Goal: Information Seeking & Learning: Compare options

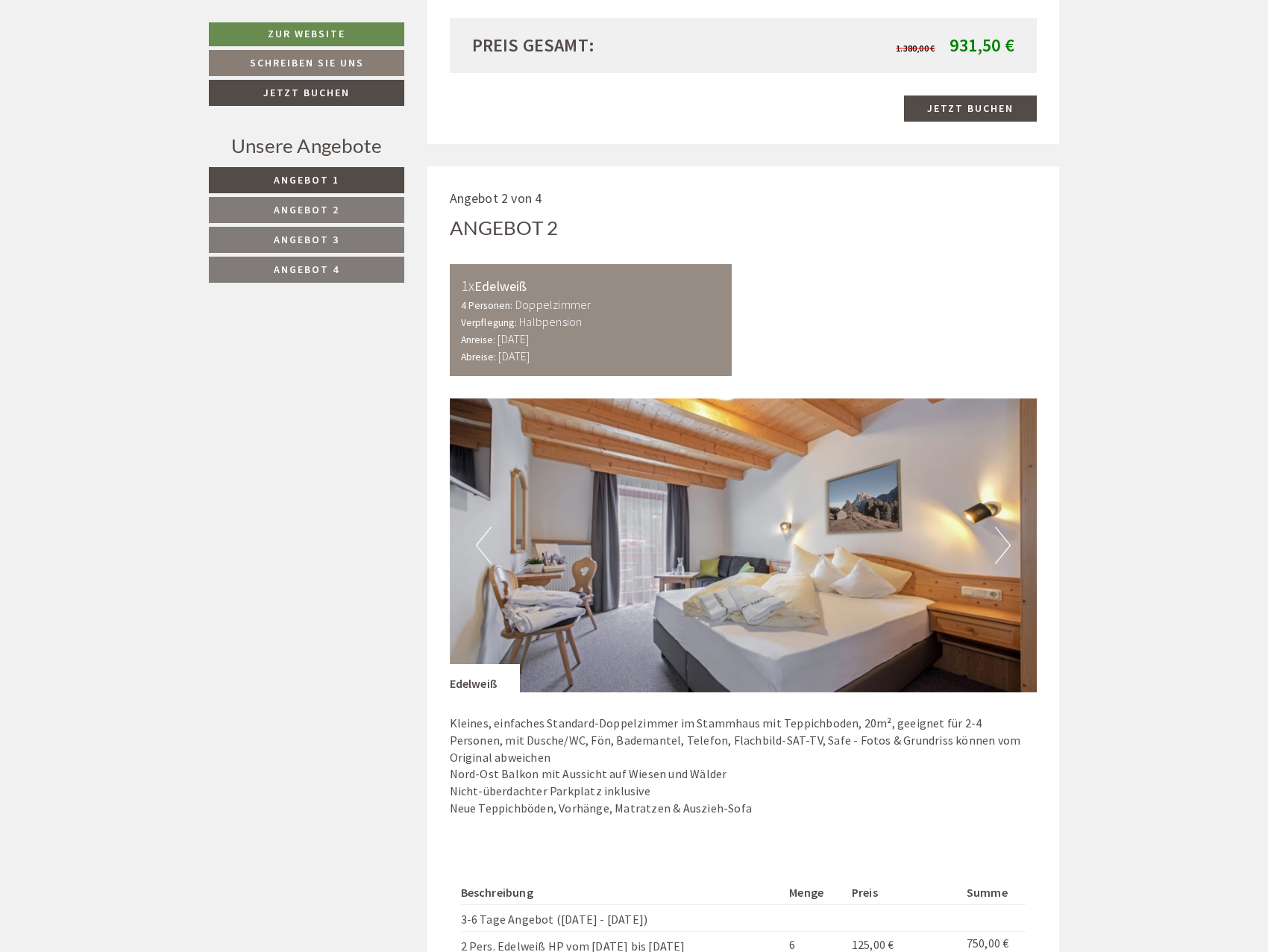
scroll to position [2013, 0]
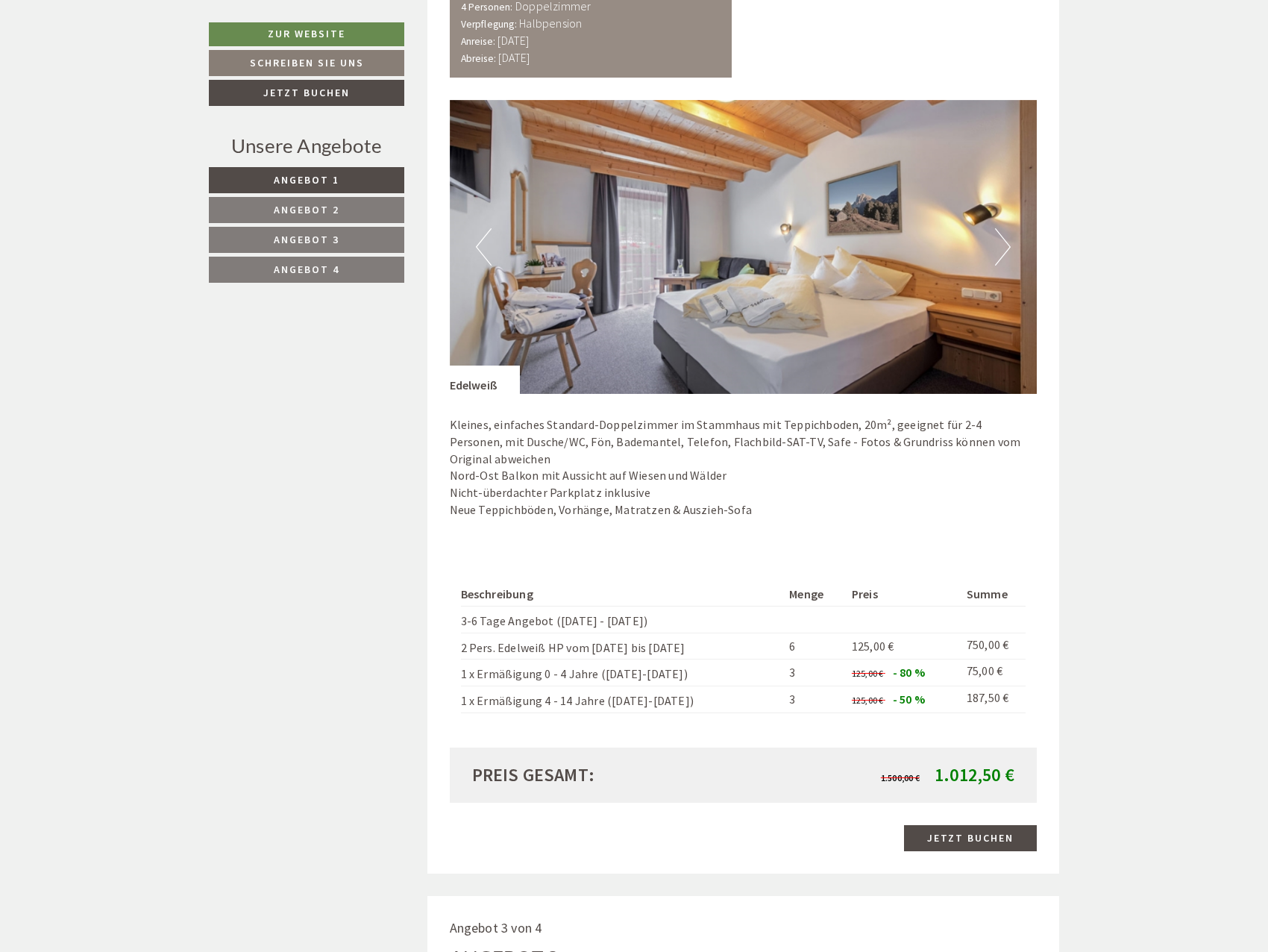
click at [351, 265] on link "Angebot 4" at bounding box center [306, 269] width 195 height 26
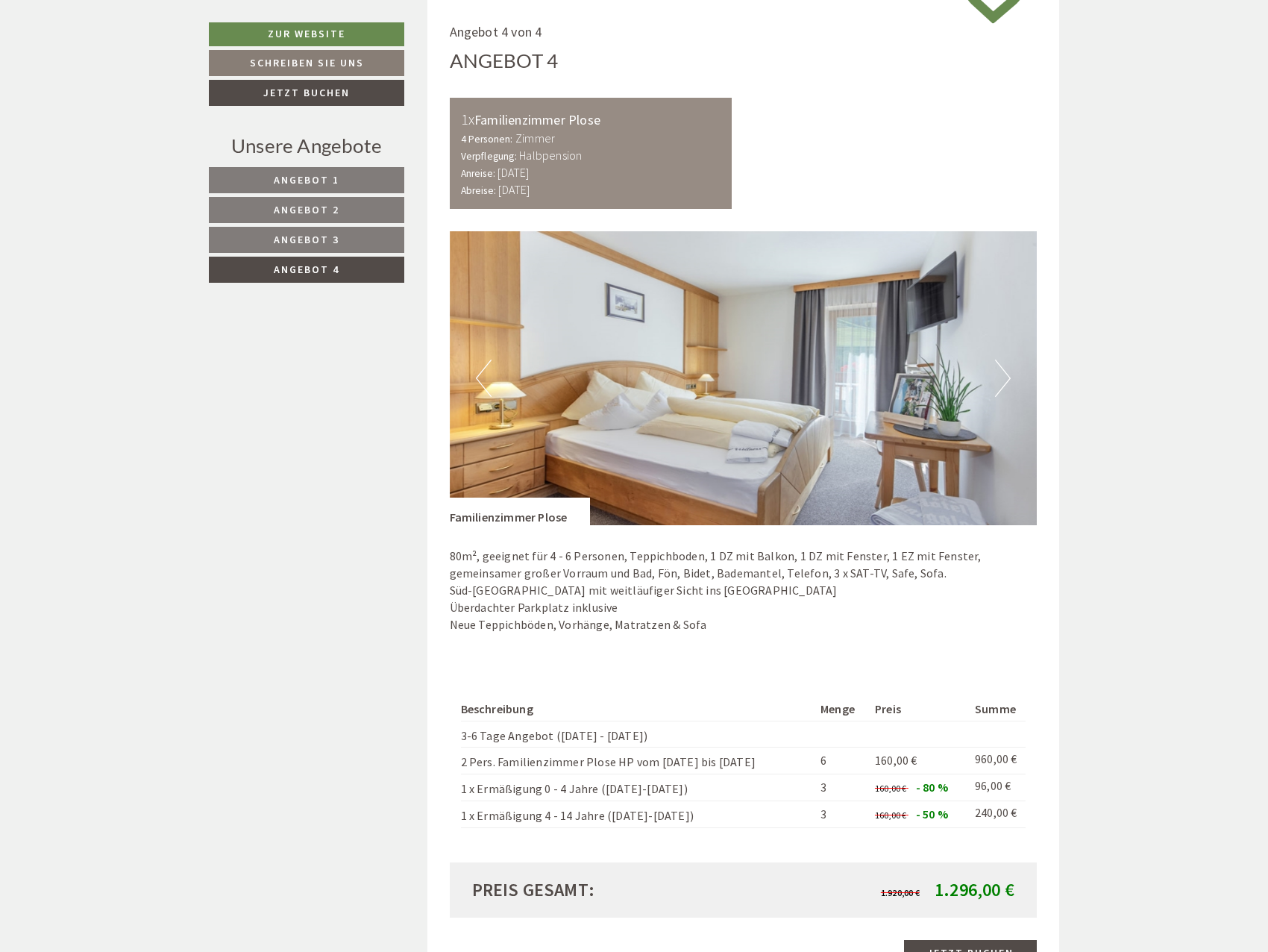
click at [343, 240] on link "Angebot 3" at bounding box center [306, 240] width 195 height 26
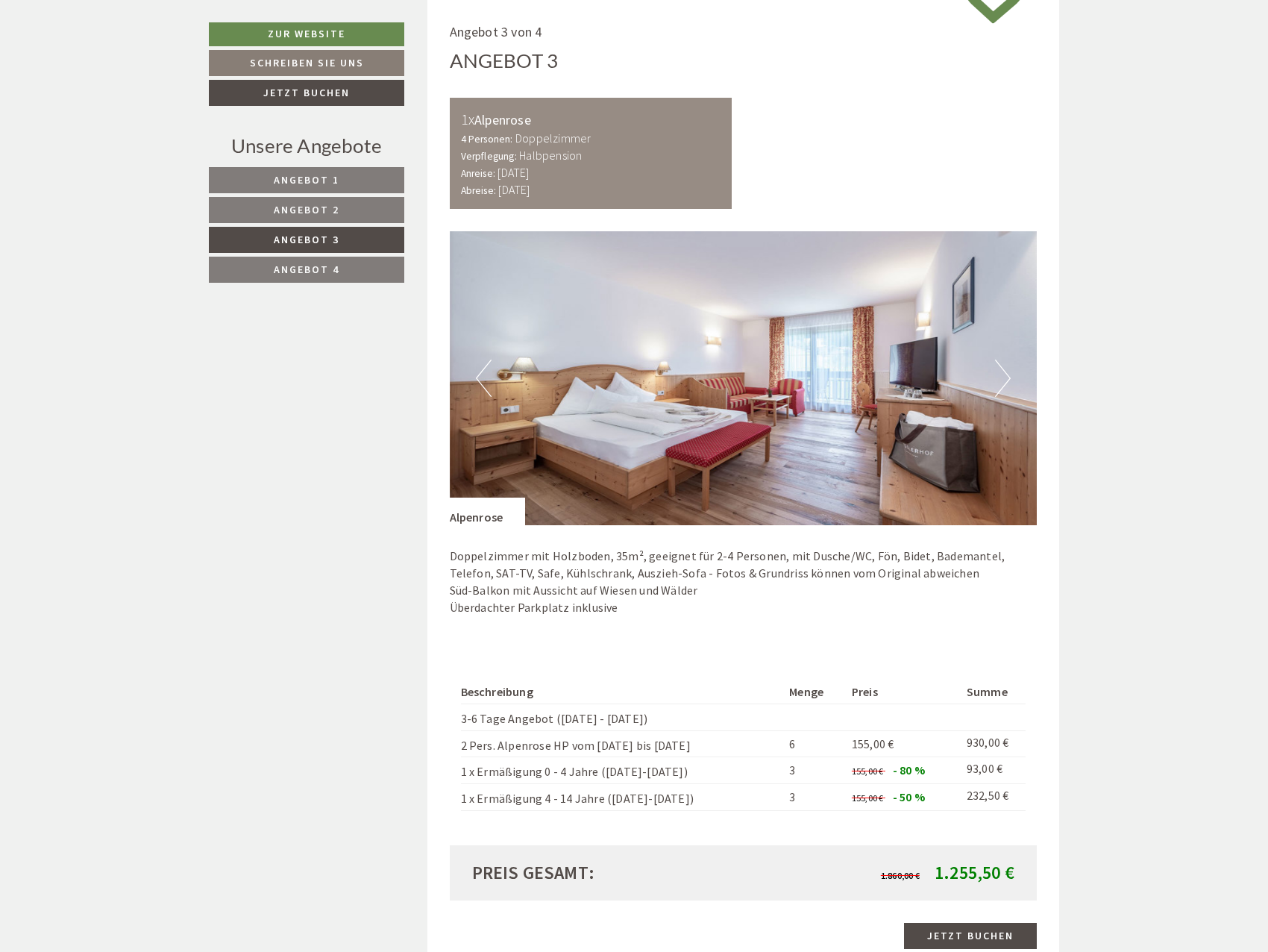
click at [337, 219] on link "Angebot 2" at bounding box center [306, 210] width 195 height 26
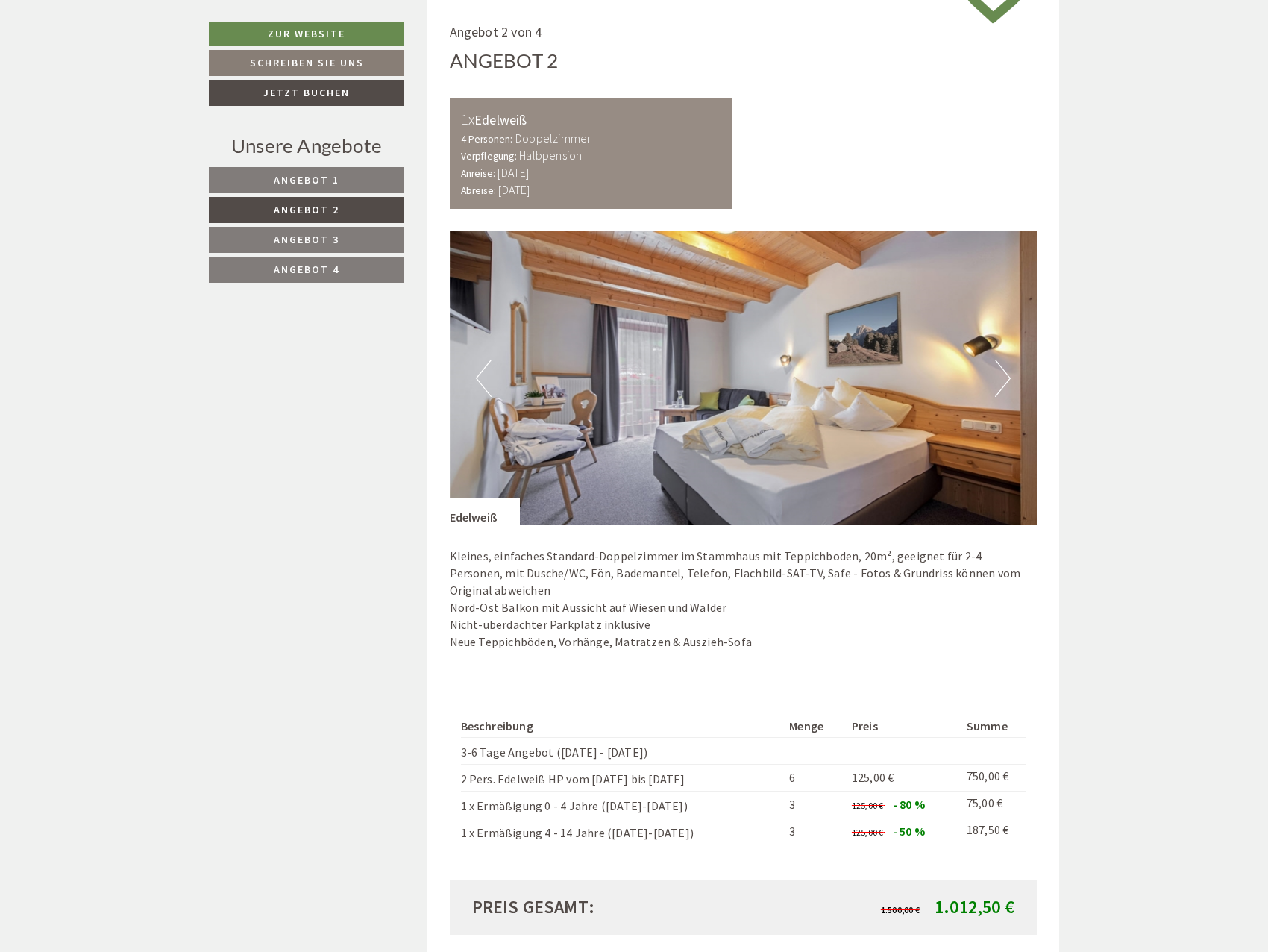
click at [337, 249] on link "Angebot 3" at bounding box center [306, 240] width 195 height 26
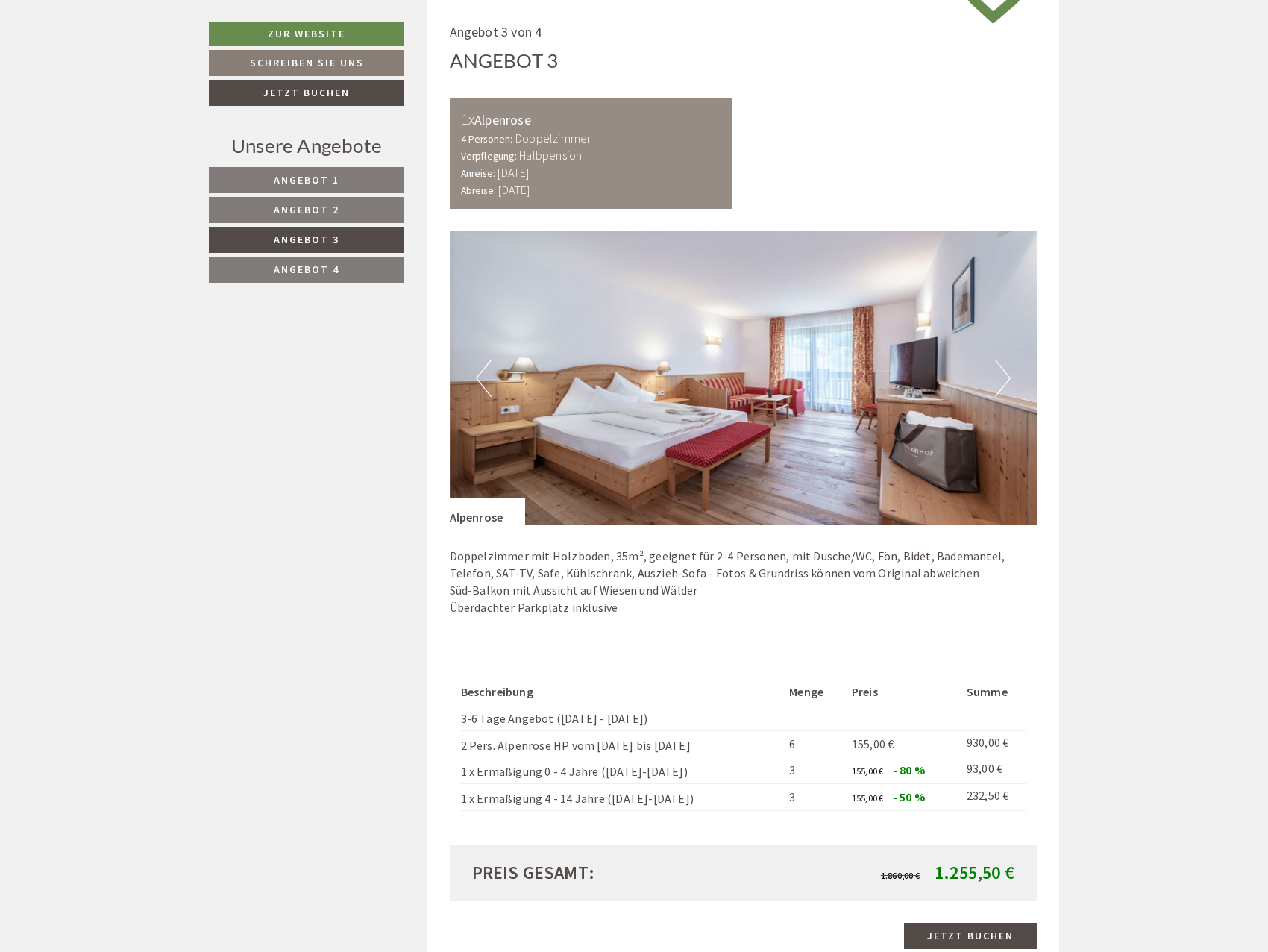
click at [353, 234] on link "Angebot 3" at bounding box center [306, 240] width 195 height 26
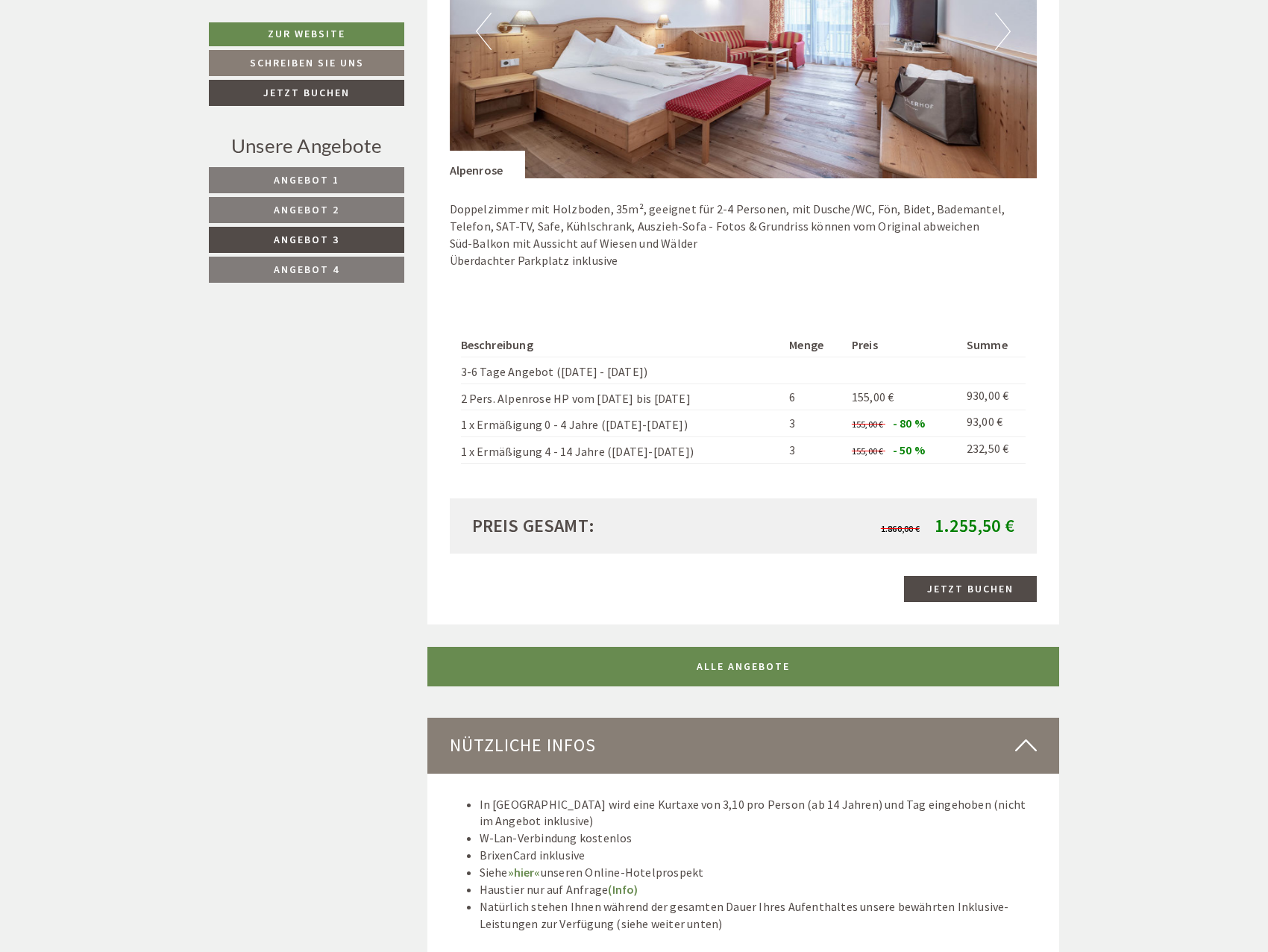
scroll to position [1152, 0]
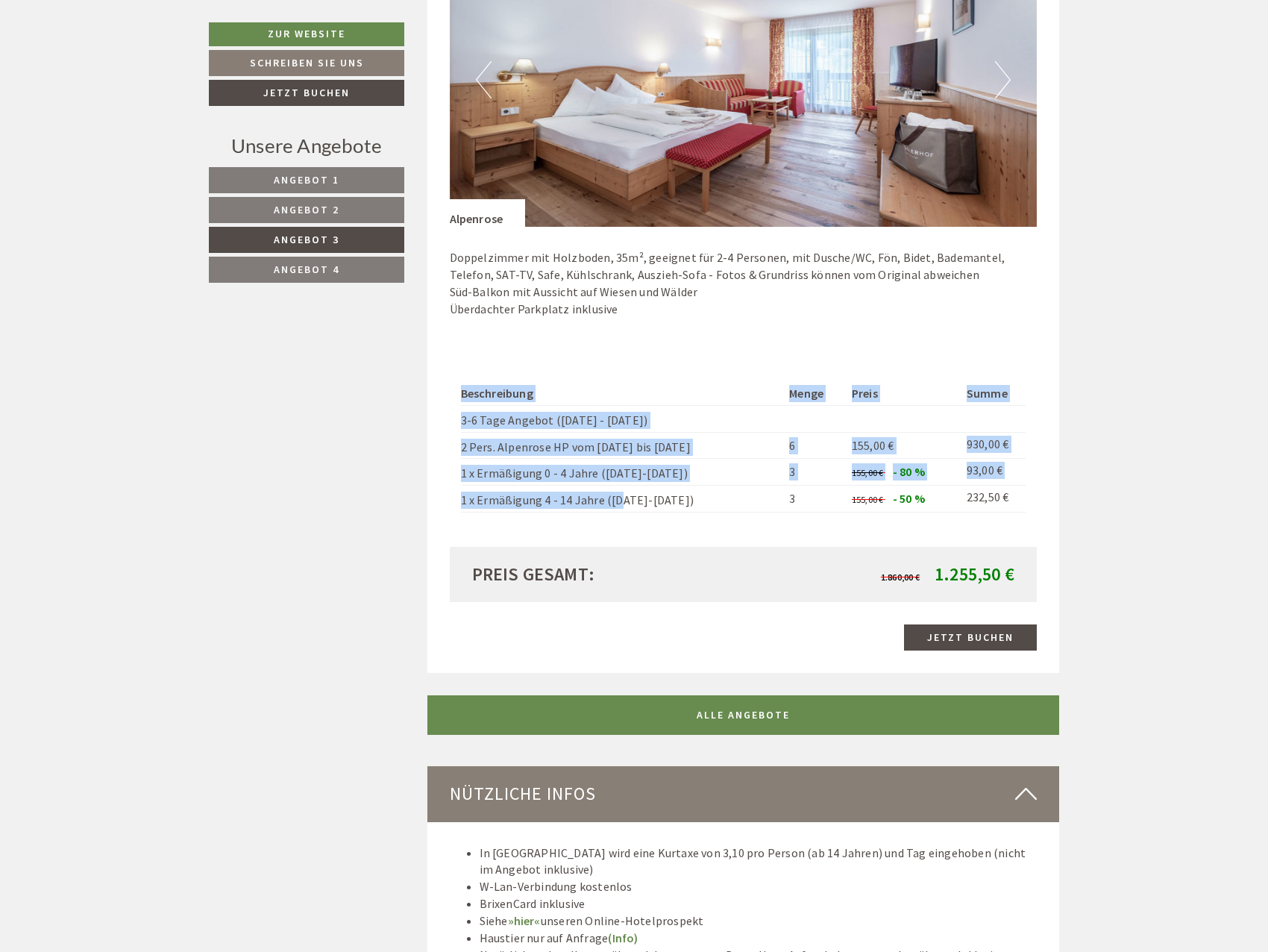
drag, startPoint x: 632, startPoint y: 525, endPoint x: 617, endPoint y: 514, distance: 18.6
click at [613, 513] on div "Beschreibung Menge Preis Summe 3-6 Tage Angebot (Sonntag - Sonntag) 2 Pers. Alp…" at bounding box center [743, 447] width 587 height 199
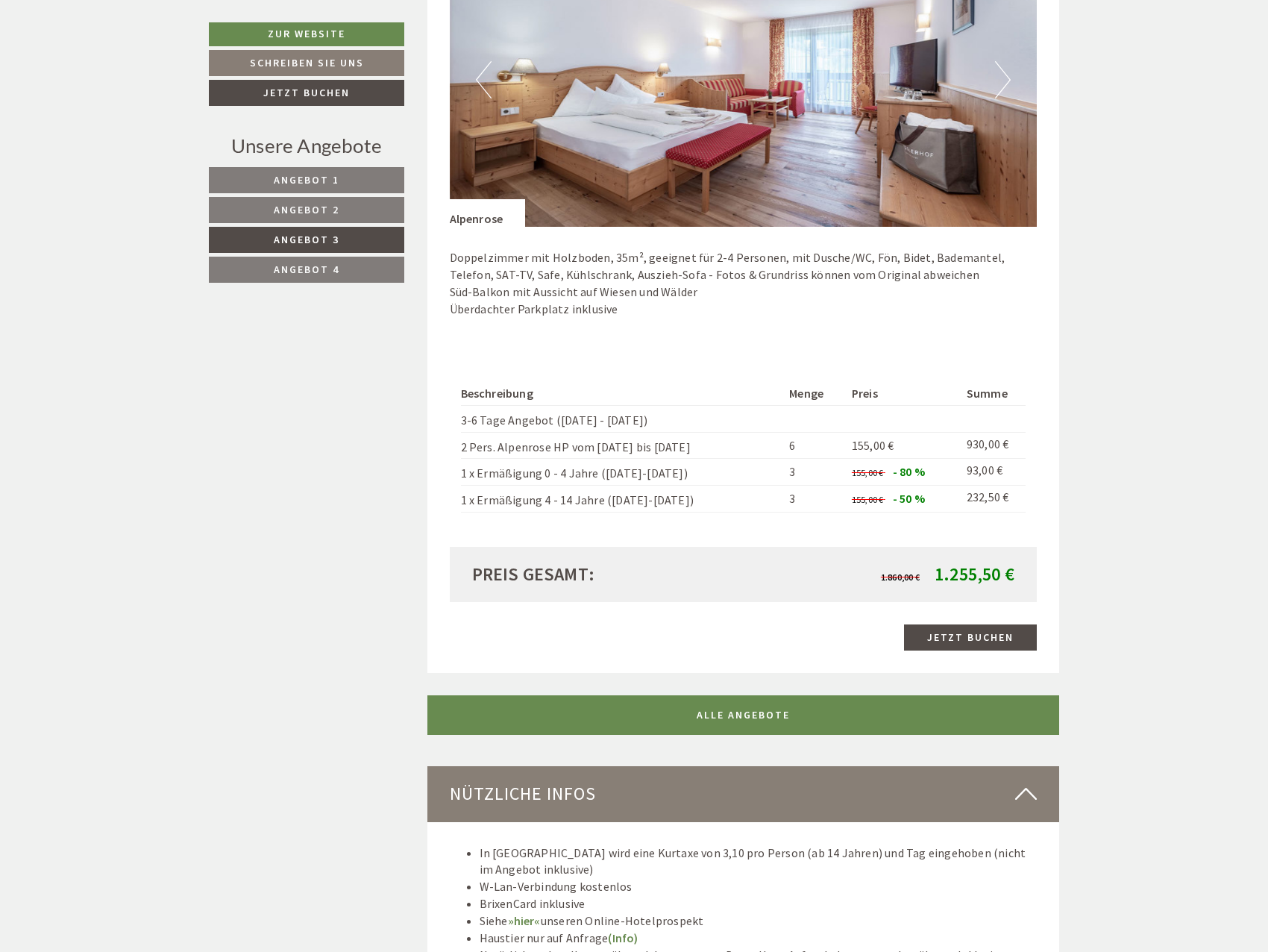
click at [620, 514] on div "Beschreibung Menge Preis Summe 3-6 Tage Angebot (Sonntag - Sonntag) 2 Pers. Alp…" at bounding box center [743, 447] width 587 height 199
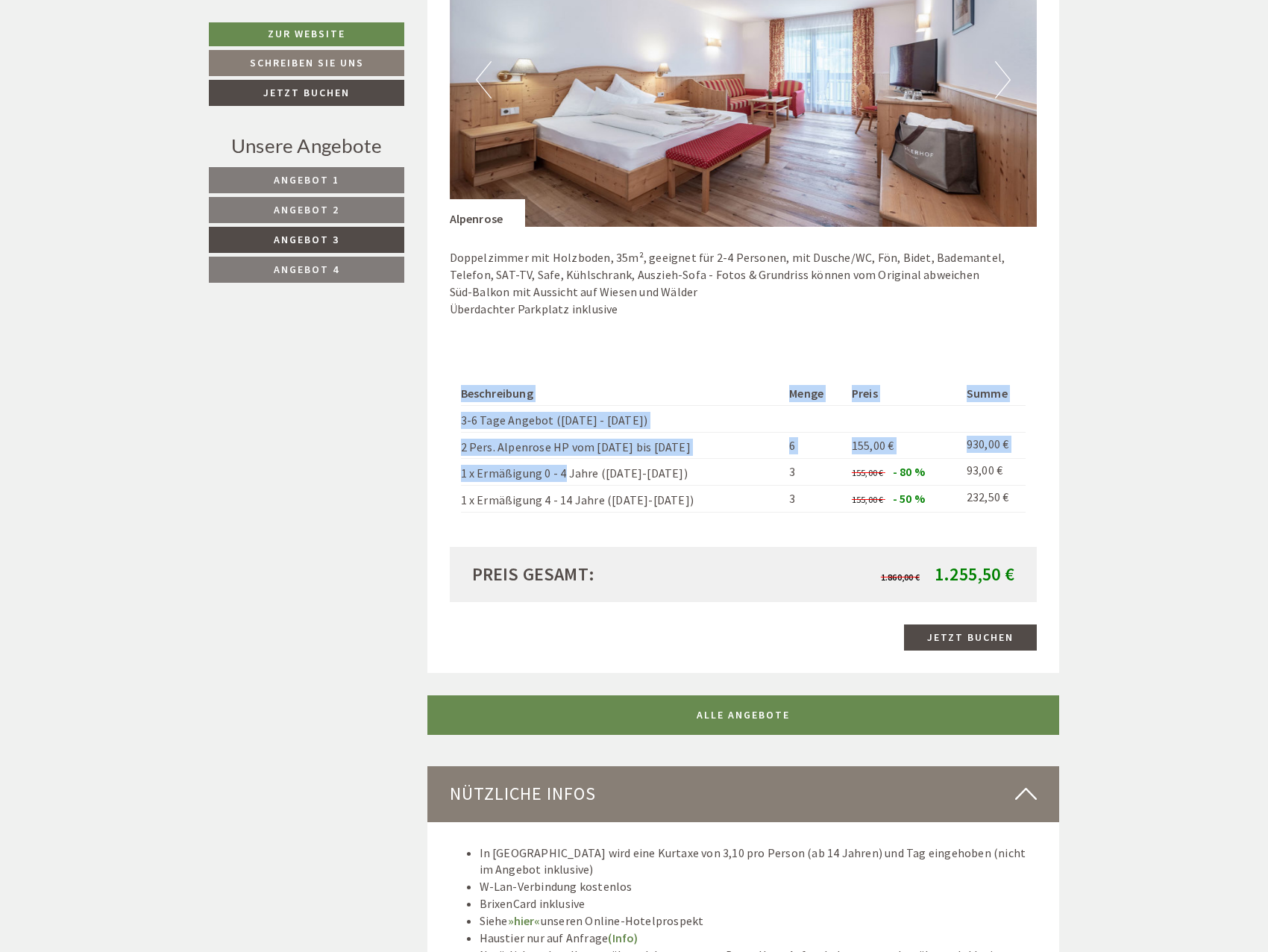
drag, startPoint x: 672, startPoint y: 513, endPoint x: 550, endPoint y: 481, distance: 126.1
click at [550, 481] on div "Beschreibung Menge Preis Summe 3-6 Tage Angebot (Sonntag - Sonntag) 2 Pers. Alp…" at bounding box center [743, 447] width 587 height 199
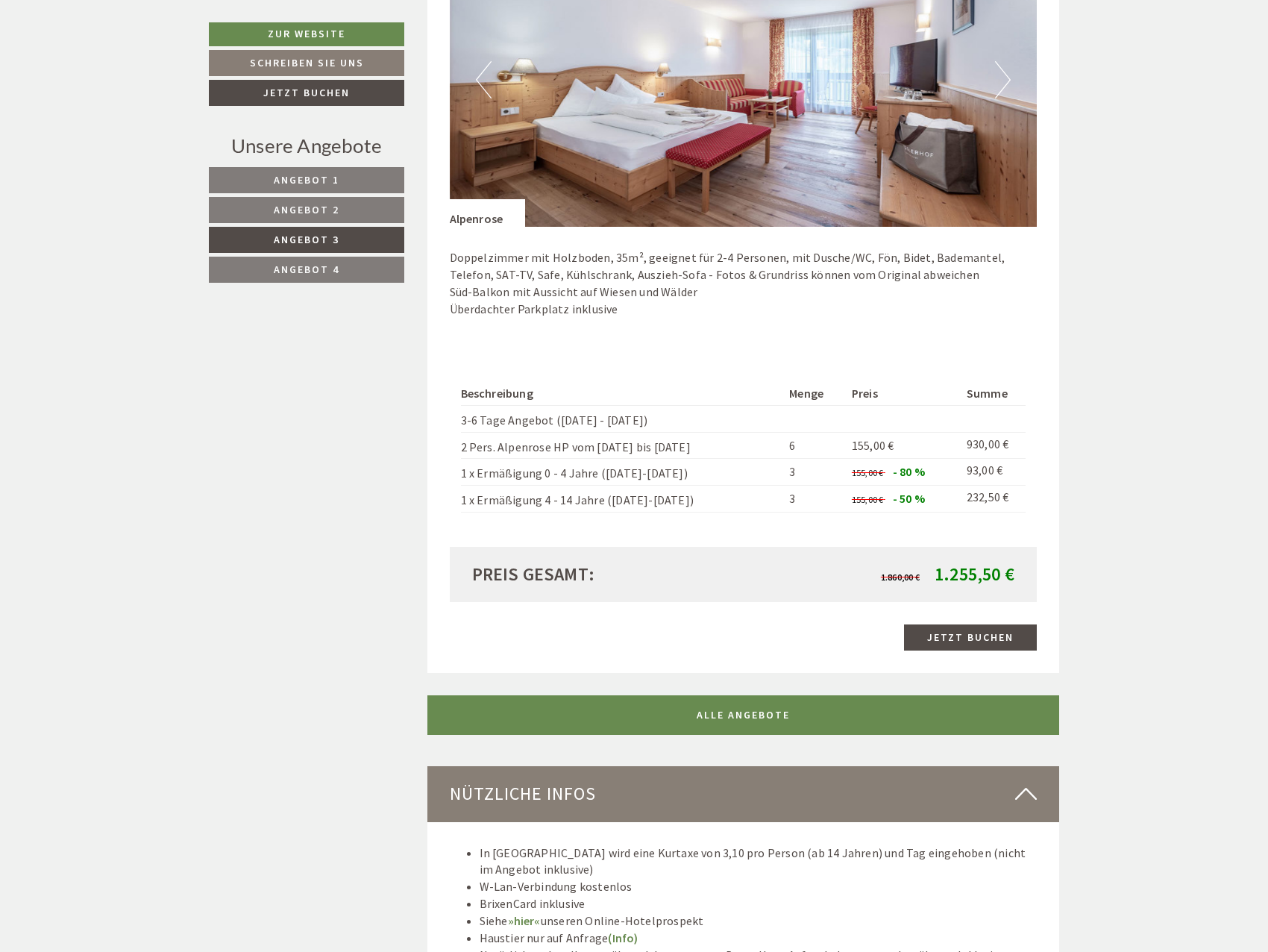
drag, startPoint x: 550, startPoint y: 481, endPoint x: 598, endPoint y: 493, distance: 49.5
click at [600, 493] on td "1 x Ermäßigung 4 - 14 Jahre ([DATE]-[DATE])" at bounding box center [622, 498] width 323 height 27
drag, startPoint x: 460, startPoint y: 437, endPoint x: 609, endPoint y: 526, distance: 173.6
click at [609, 526] on div "Beschreibung Menge Preis Summe 3-6 Tage Angebot (Sonntag - Sonntag) 2 Pers. Alp…" at bounding box center [743, 447] width 587 height 199
drag, startPoint x: 494, startPoint y: 390, endPoint x: 527, endPoint y: 569, distance: 182.0
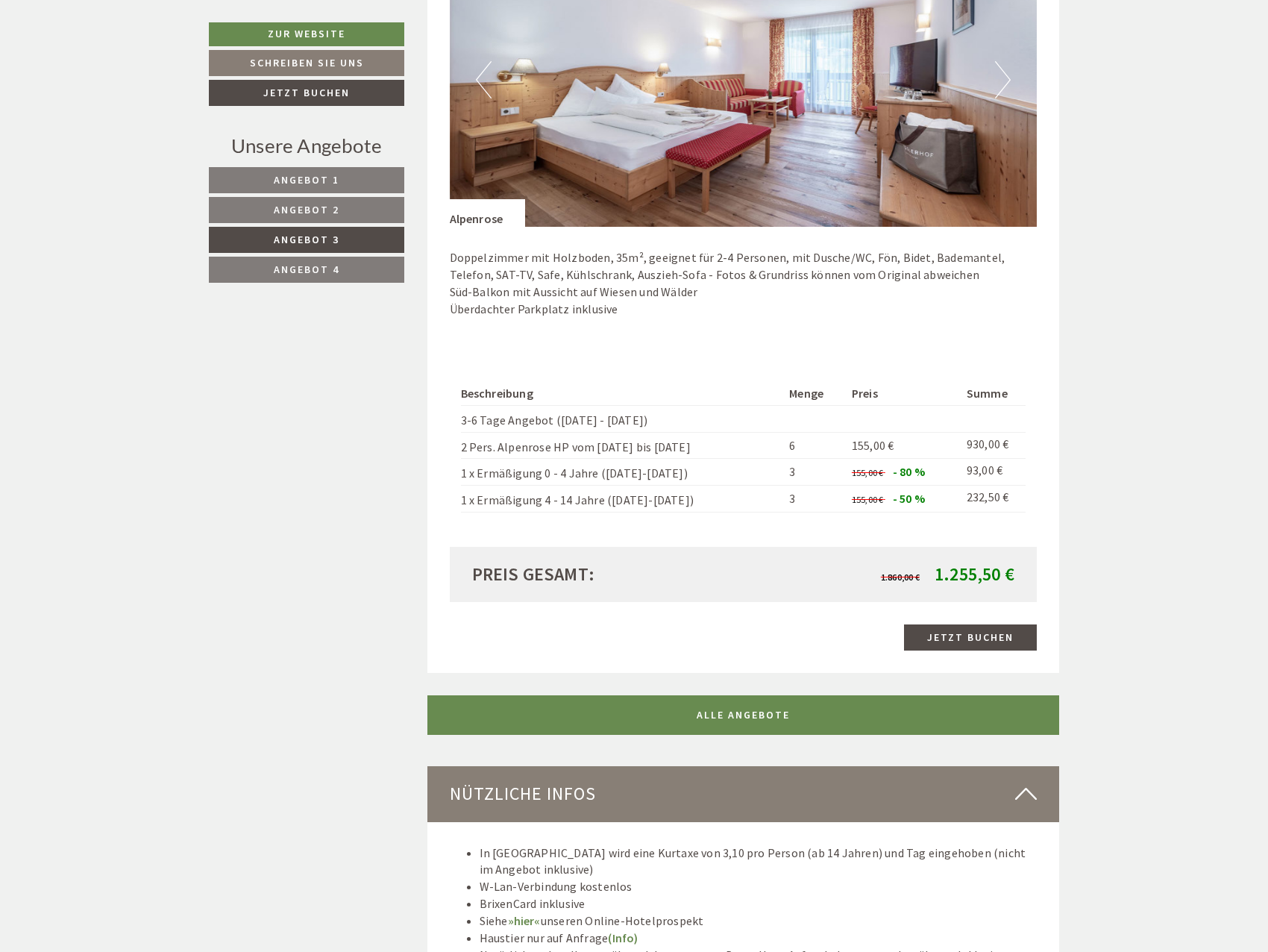
click at [527, 569] on div "Angebot 3 von 4 Angebot 3 1x Alpenrose 4 Personen: Doppelzimmer Verpflegung: Ha…" at bounding box center [743, 187] width 632 height 972
drag, startPoint x: 527, startPoint y: 569, endPoint x: 527, endPoint y: 551, distance: 18.0
click at [527, 551] on div "Preis gesamt: 1.860,00 € 1.255,50 €" at bounding box center [743, 575] width 587 height 55
drag, startPoint x: 496, startPoint y: 519, endPoint x: 435, endPoint y: 470, distance: 78.2
click at [435, 472] on div "Angebot 3 von 4 Angebot 3 1x Alpenrose 4 Personen: Doppelzimmer Verpflegung: Ha…" at bounding box center [743, 187] width 632 height 972
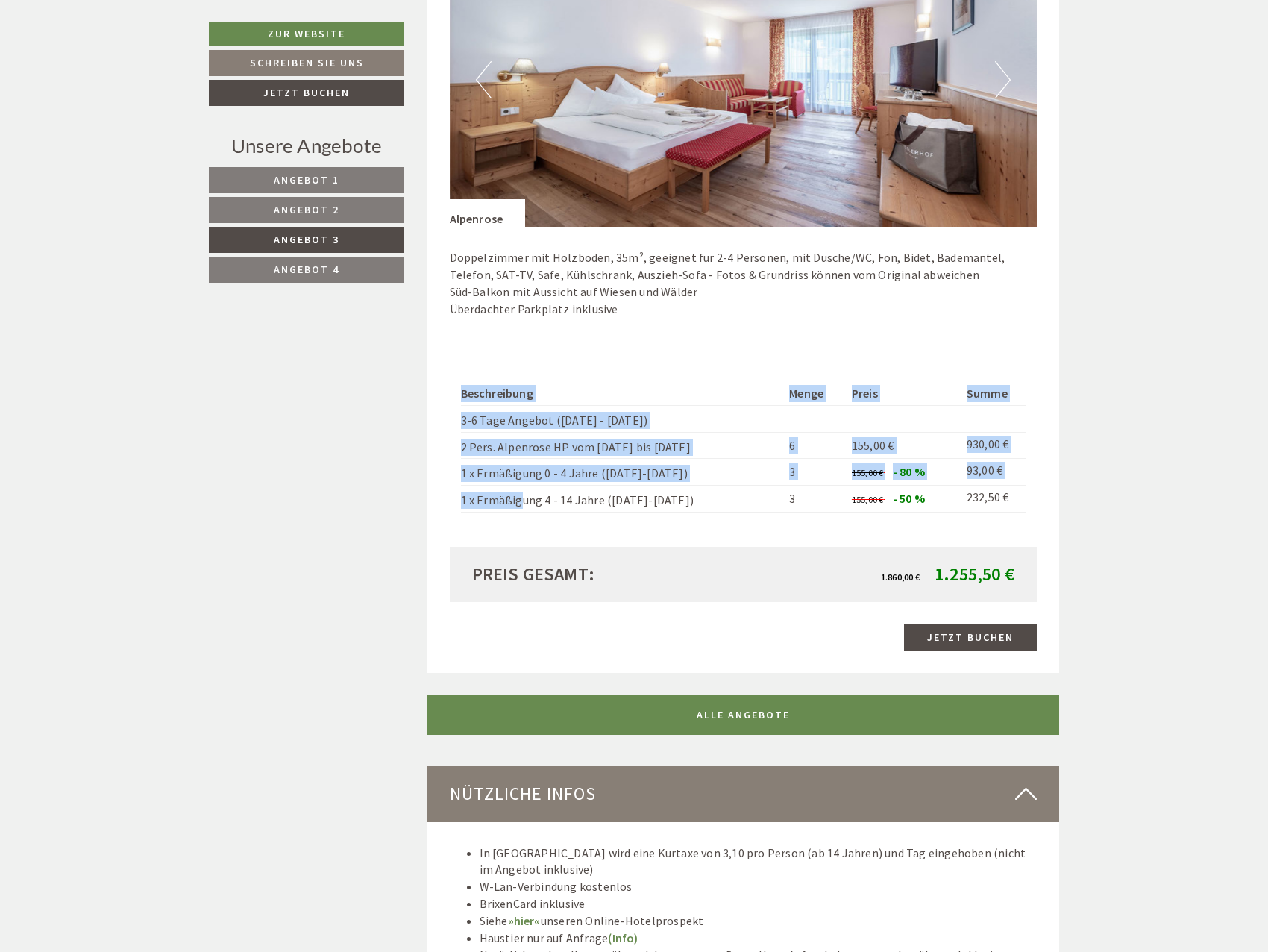
drag, startPoint x: 457, startPoint y: 381, endPoint x: 511, endPoint y: 523, distance: 151.9
click at [502, 517] on div "Beschreibung Menge Preis Summe 3-6 Tage Angebot (Sonntag - Sonntag) 2 Pers. Alp…" at bounding box center [743, 447] width 587 height 199
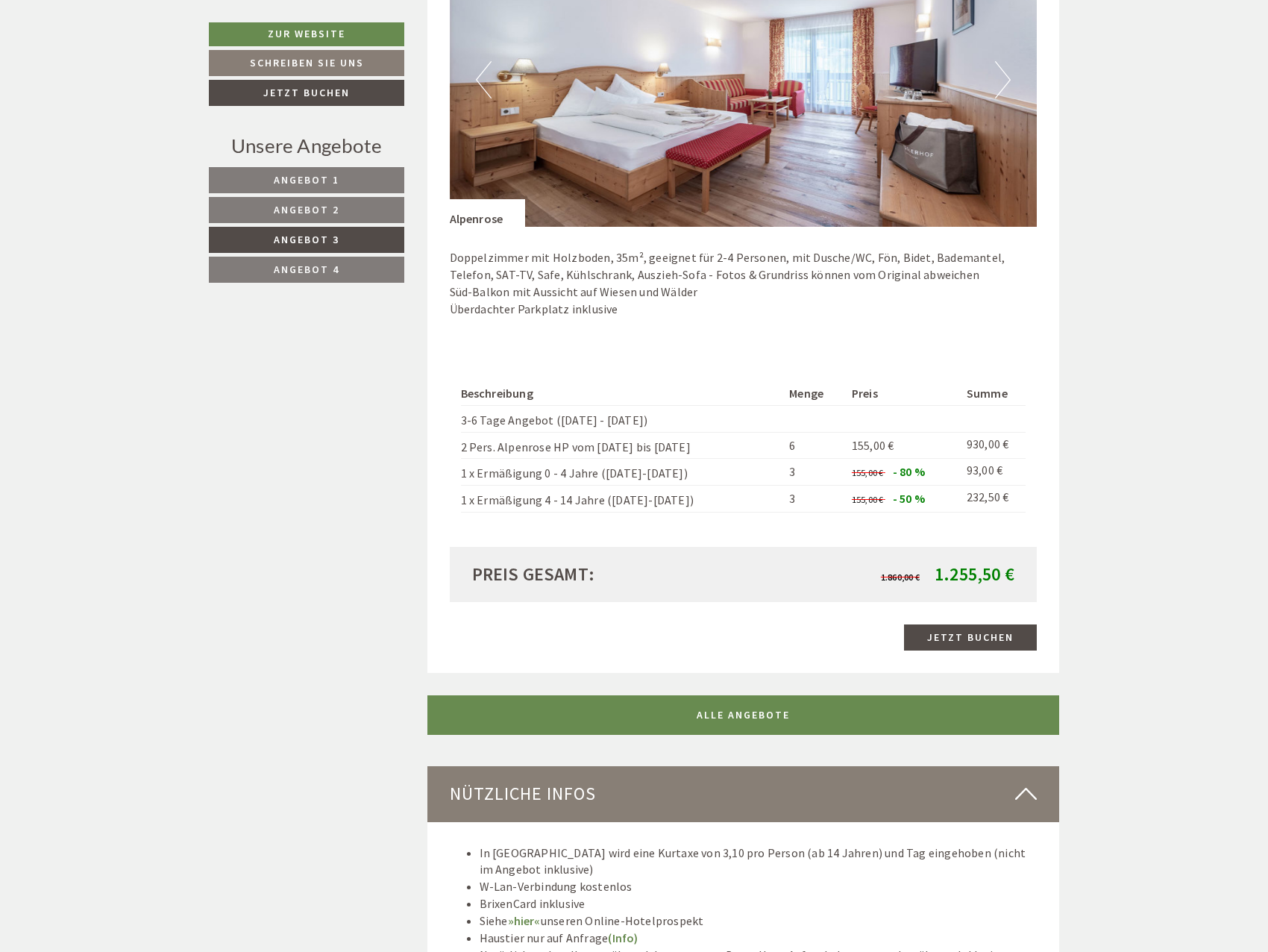
click at [512, 523] on div "Beschreibung Menge Preis Summe 3-6 Tage Angebot (Sonntag - Sonntag) 2 Pers. Alp…" at bounding box center [743, 447] width 587 height 199
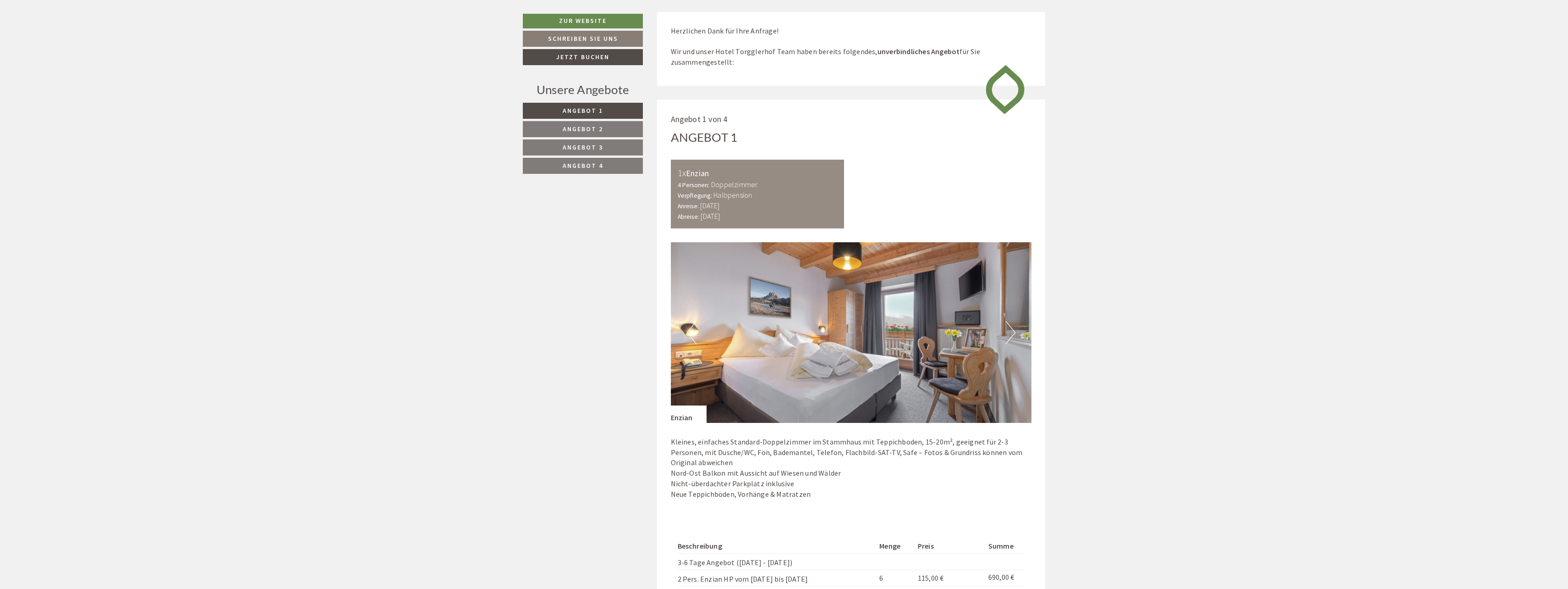
click at [570, 130] on span "Angebot 2" at bounding box center [583, 129] width 40 height 9
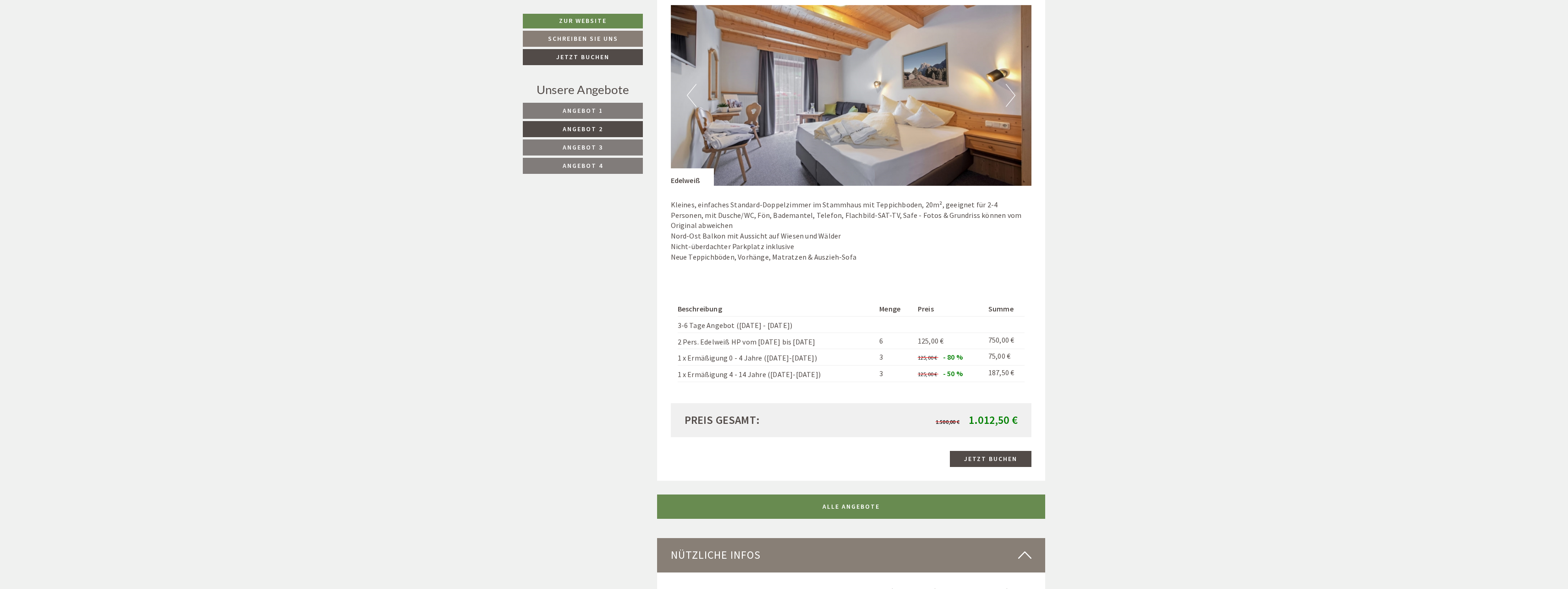
click at [623, 145] on link "Angebot 3" at bounding box center [583, 147] width 120 height 16
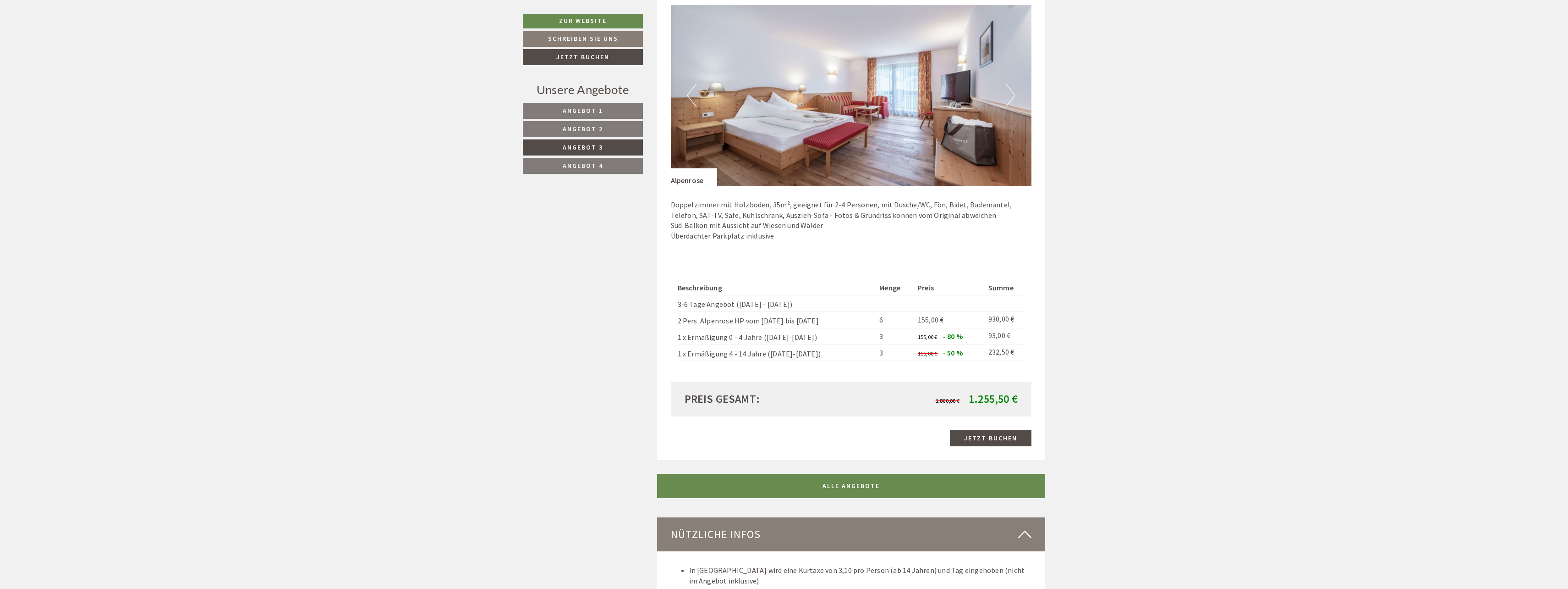
scroll to position [833, 0]
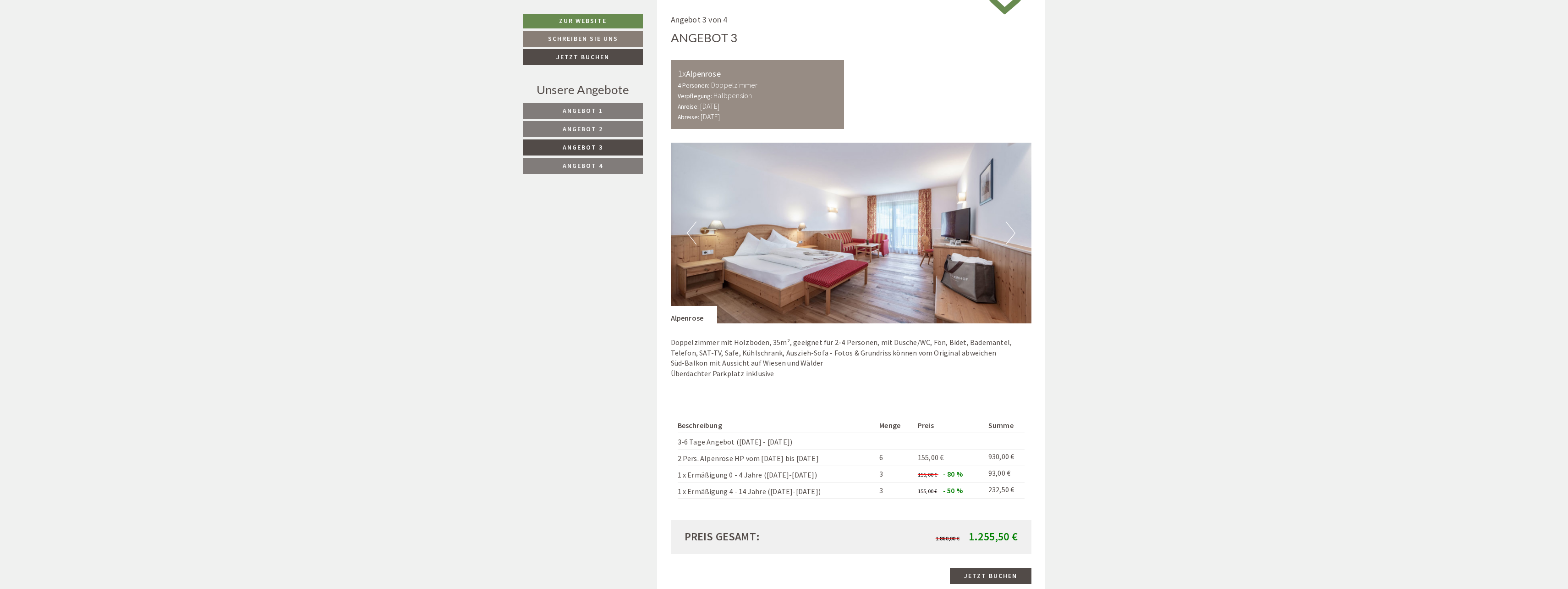
click at [611, 169] on link "Angebot 4" at bounding box center [583, 166] width 120 height 16
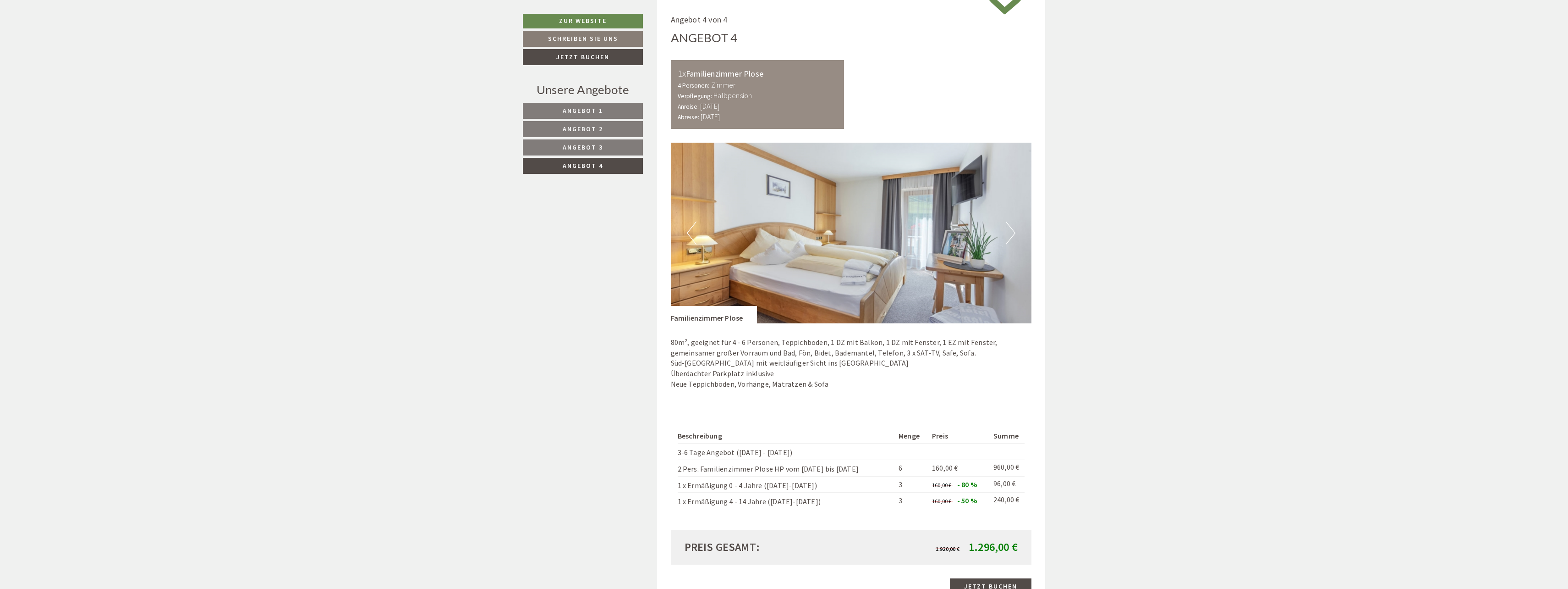
click at [597, 142] on link "Angebot 3" at bounding box center [583, 147] width 120 height 16
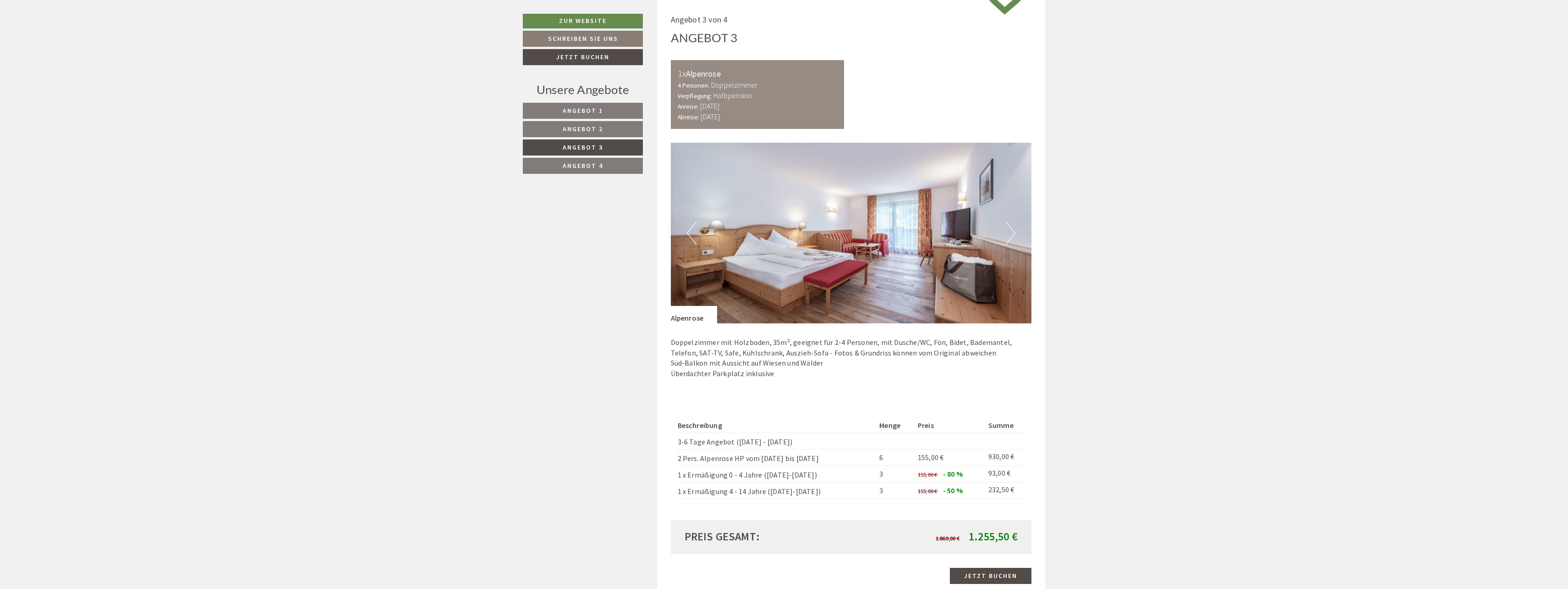
click at [593, 129] on span "Angebot 2" at bounding box center [583, 129] width 40 height 9
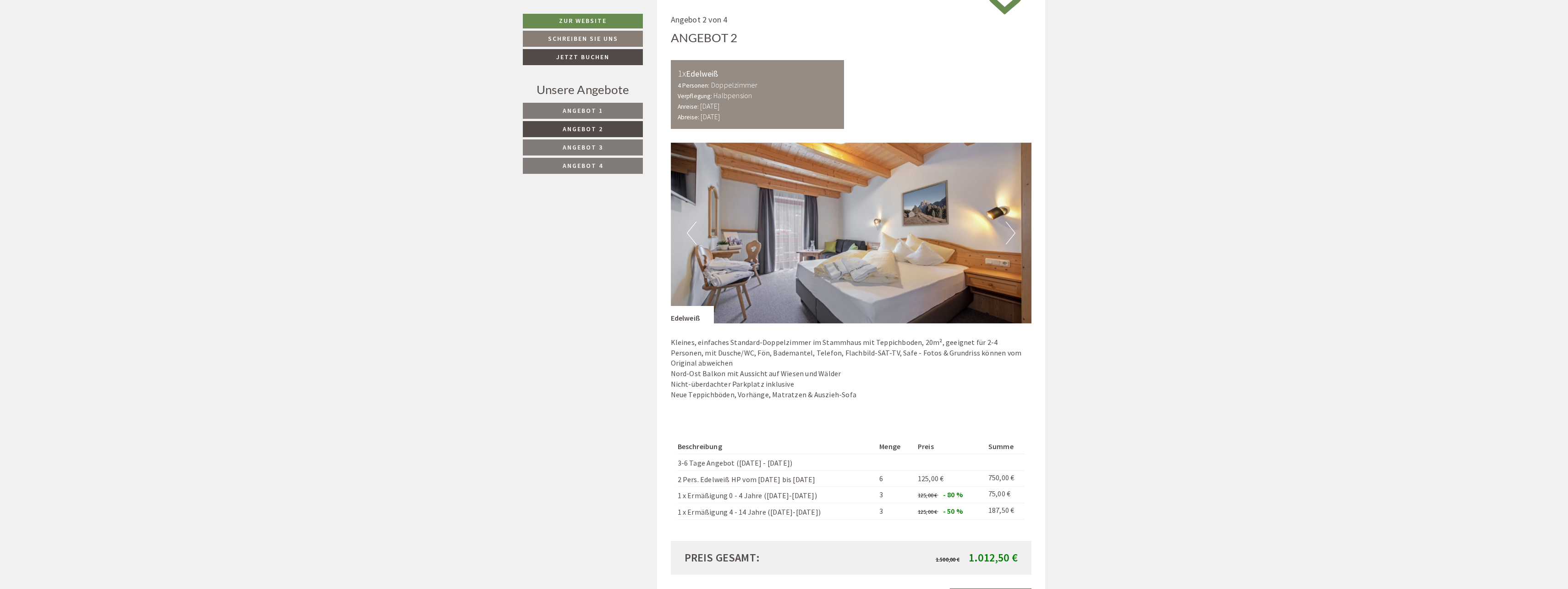
click at [583, 115] on span "Angebot 1" at bounding box center [583, 111] width 40 height 9
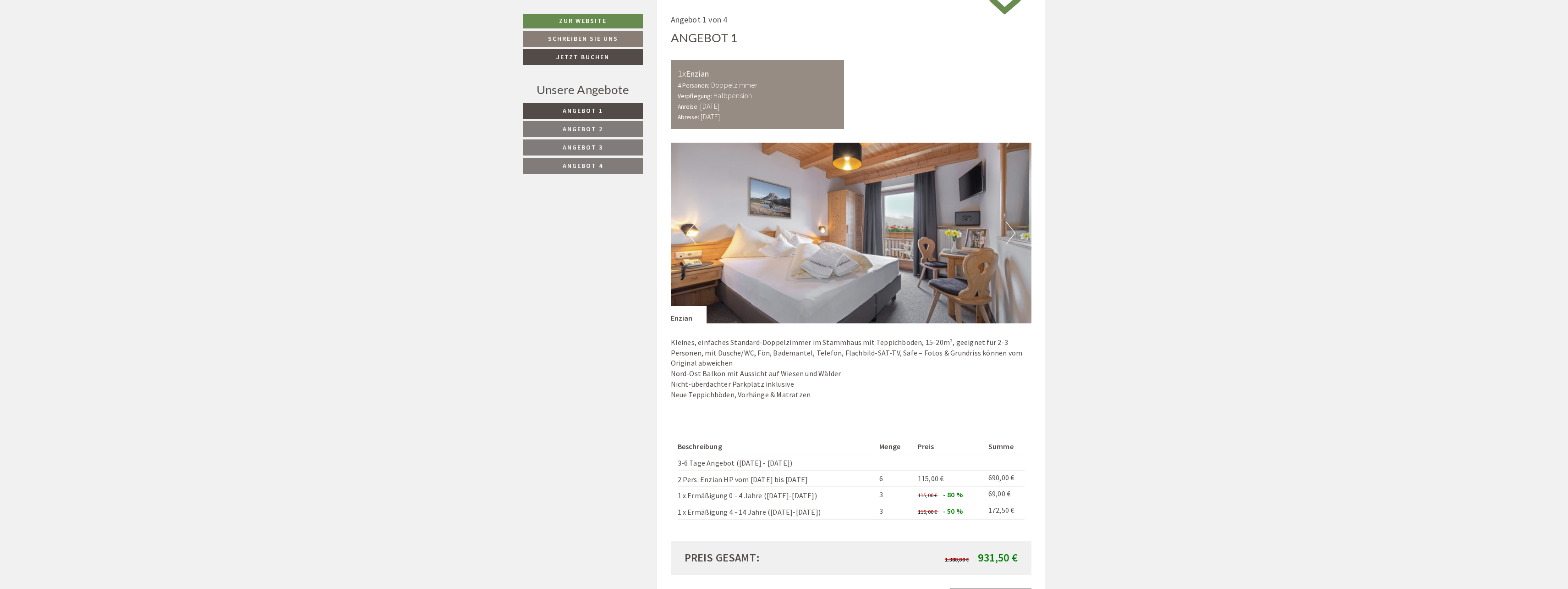
click at [583, 97] on div "Unsere Angebote" at bounding box center [583, 90] width 120 height 17
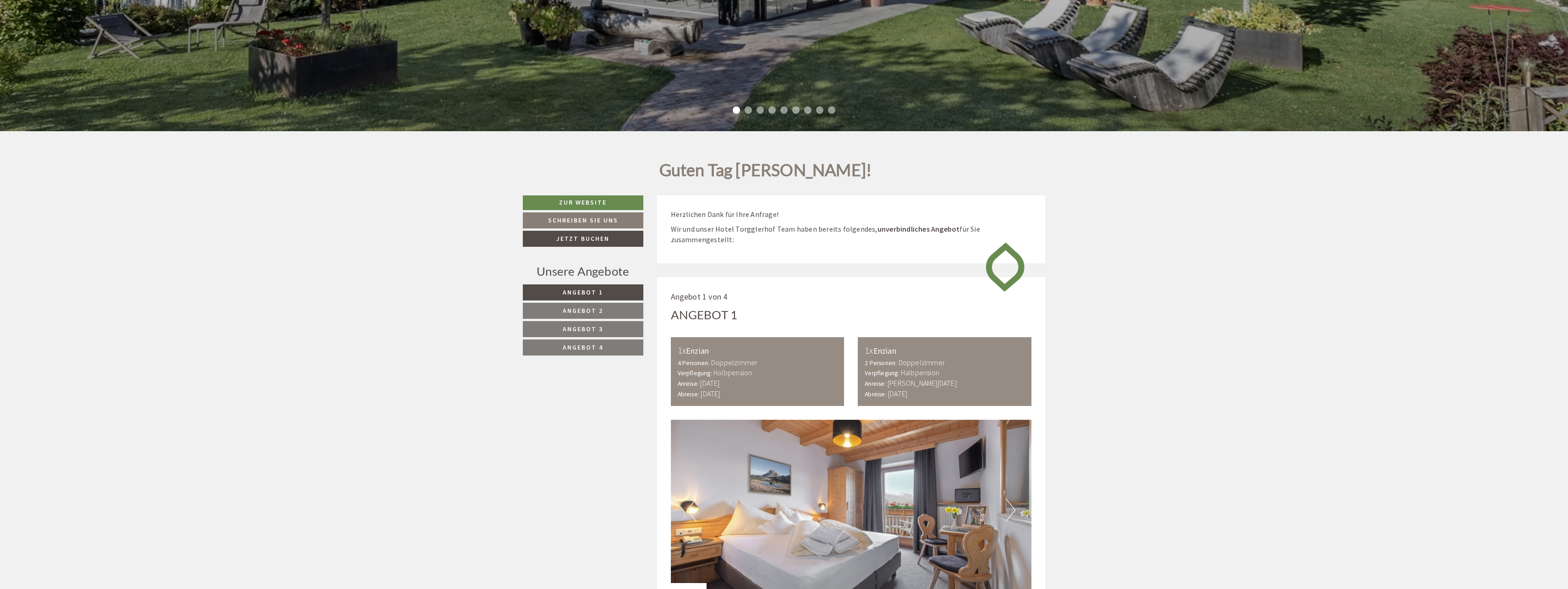
click at [579, 313] on span "Angebot 2" at bounding box center [583, 311] width 40 height 9
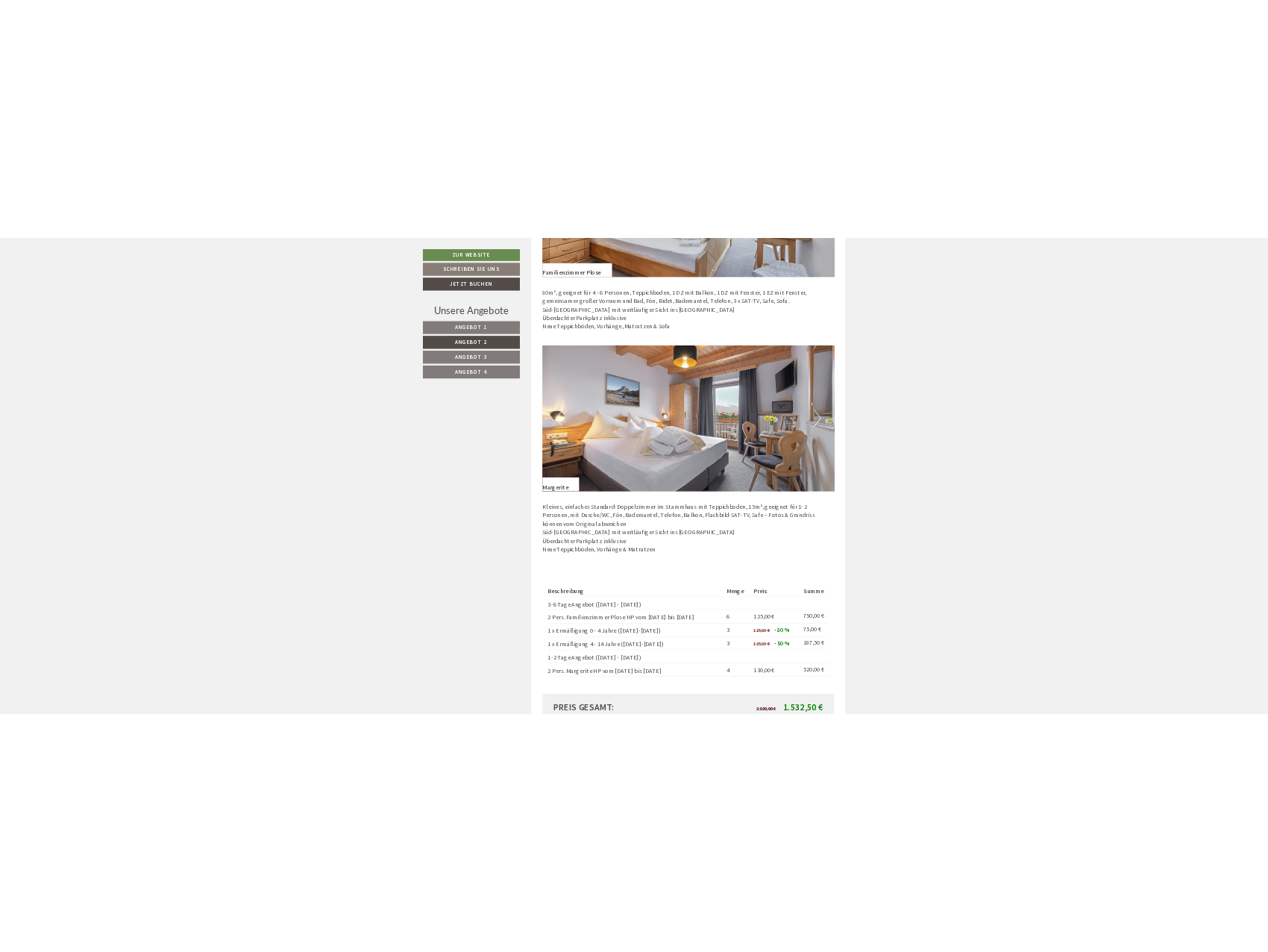
scroll to position [1292, 0]
